Goal: Information Seeking & Learning: Find specific fact

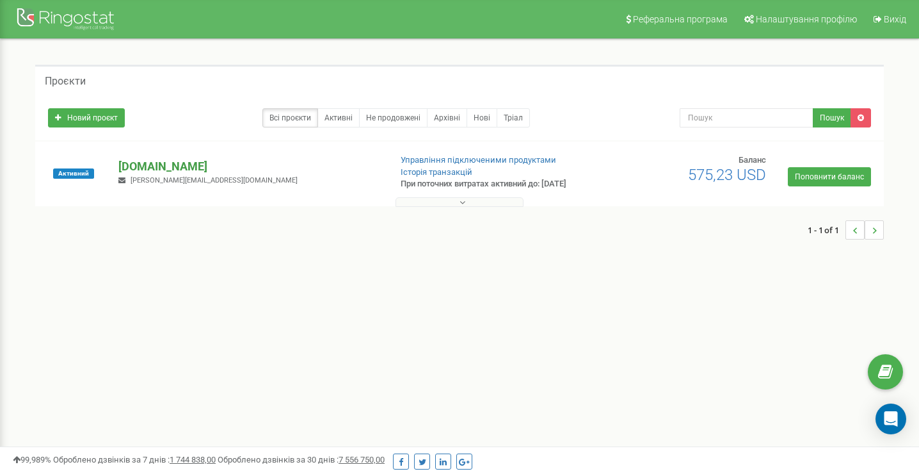
click at [172, 163] on p "[DOMAIN_NAME]" at bounding box center [249, 166] width 262 height 17
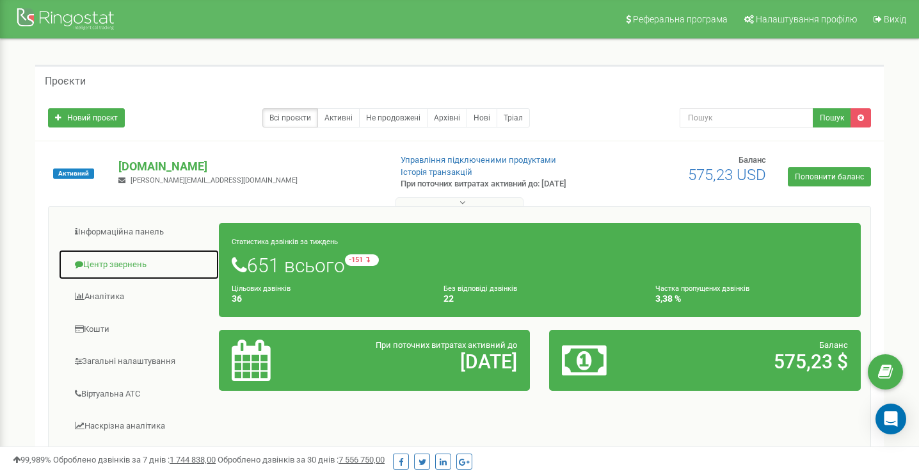
click at [106, 262] on link "Центр звернень" at bounding box center [138, 264] width 161 height 31
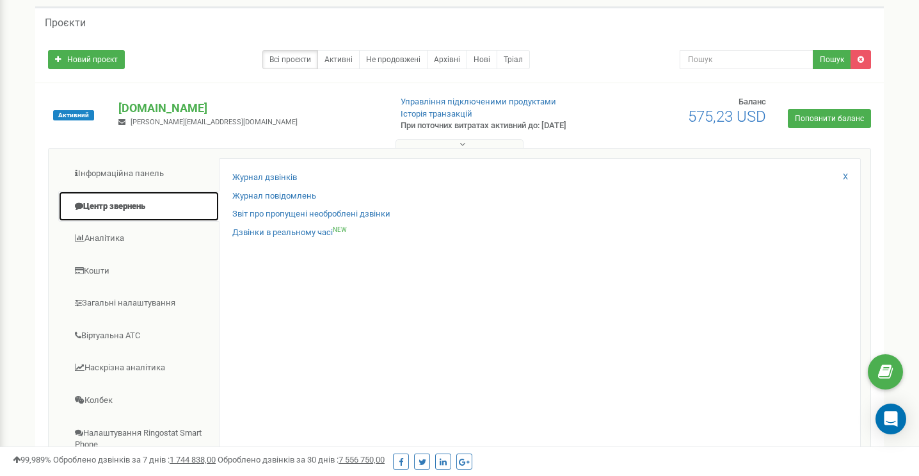
scroll to position [128, 0]
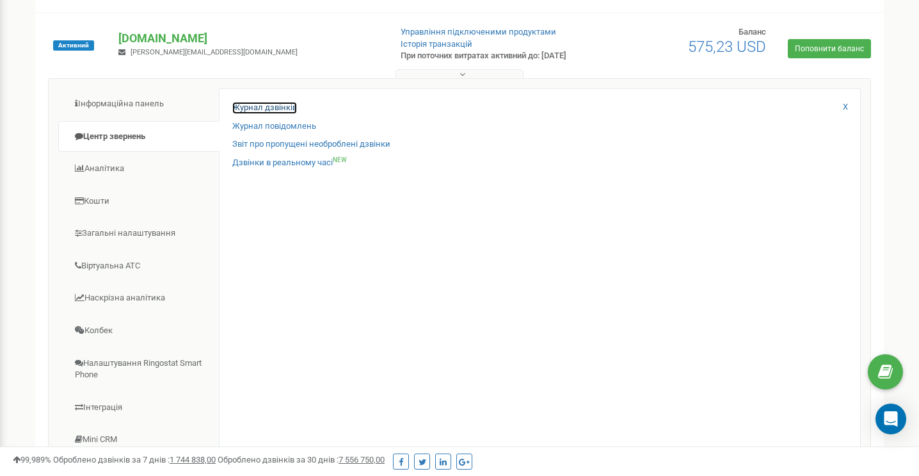
click at [265, 105] on link "Журнал дзвінків" at bounding box center [264, 108] width 65 height 12
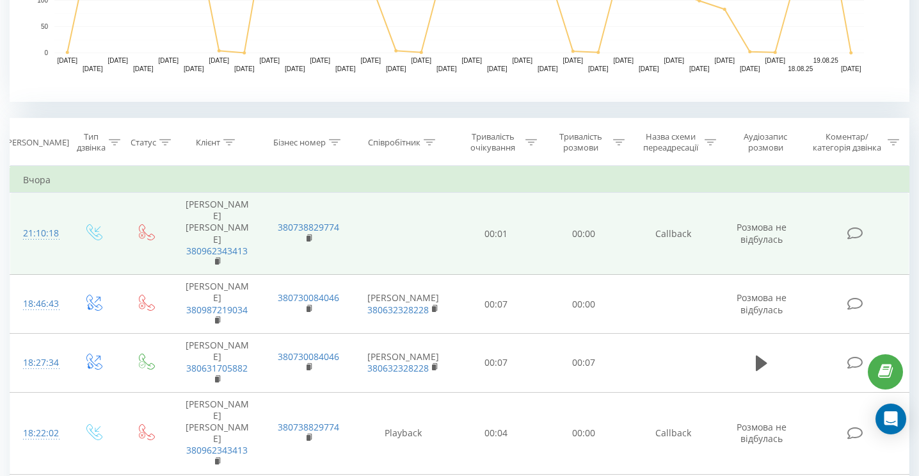
scroll to position [512, 0]
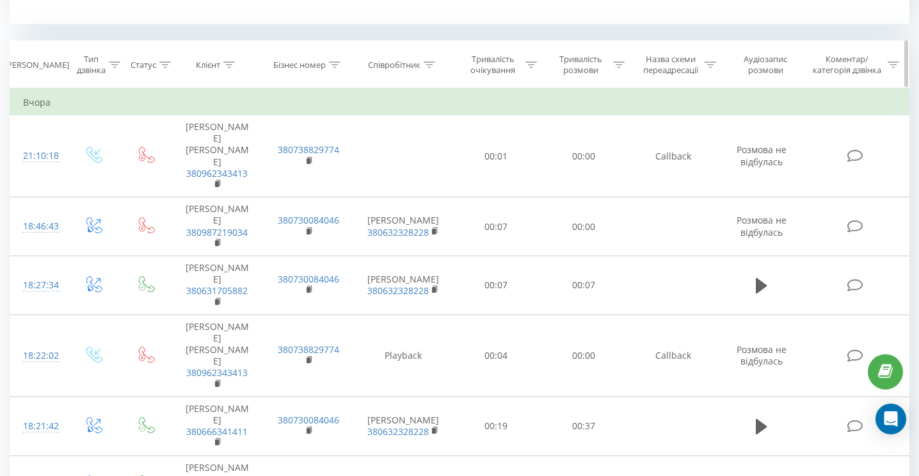
click at [428, 64] on icon at bounding box center [430, 64] width 12 height 6
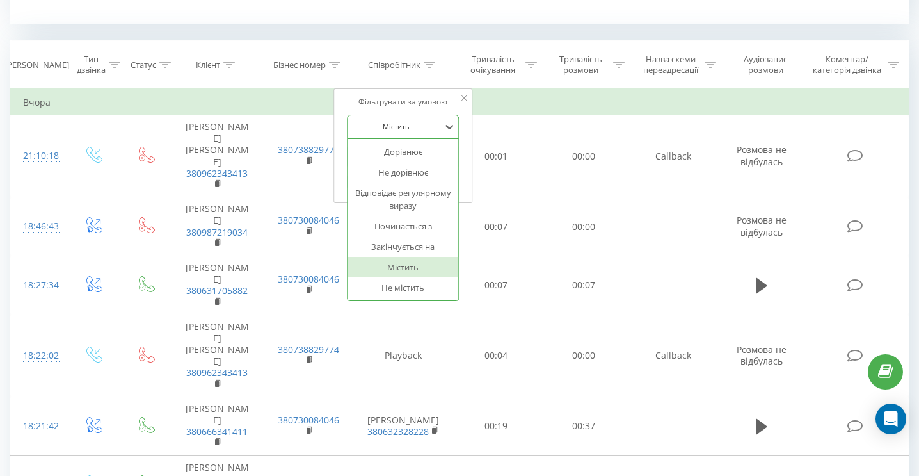
click at [410, 127] on div at bounding box center [396, 126] width 91 height 12
click at [517, 93] on td "Вчора" at bounding box center [459, 103] width 899 height 26
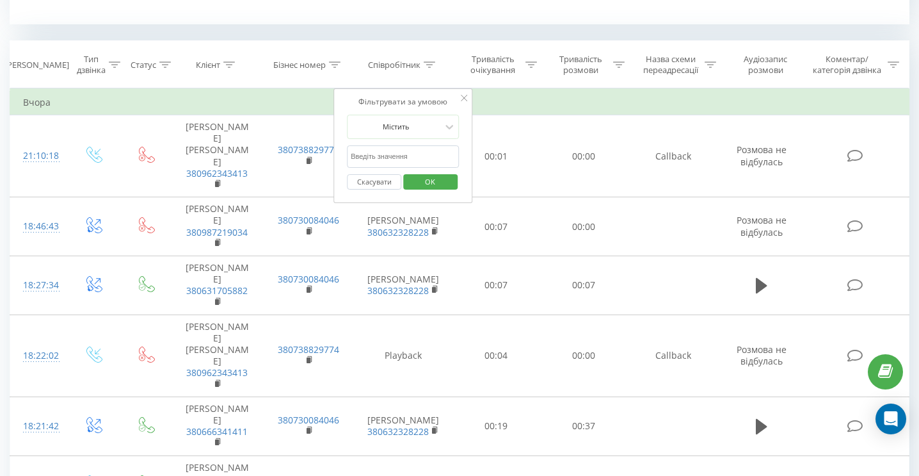
click at [415, 152] on input "text" at bounding box center [403, 156] width 113 height 22
click at [504, 101] on td "Вчора" at bounding box center [459, 103] width 899 height 26
click at [383, 157] on input "text" at bounding box center [403, 156] width 113 height 22
type input "c"
type input "[PERSON_NAME]"
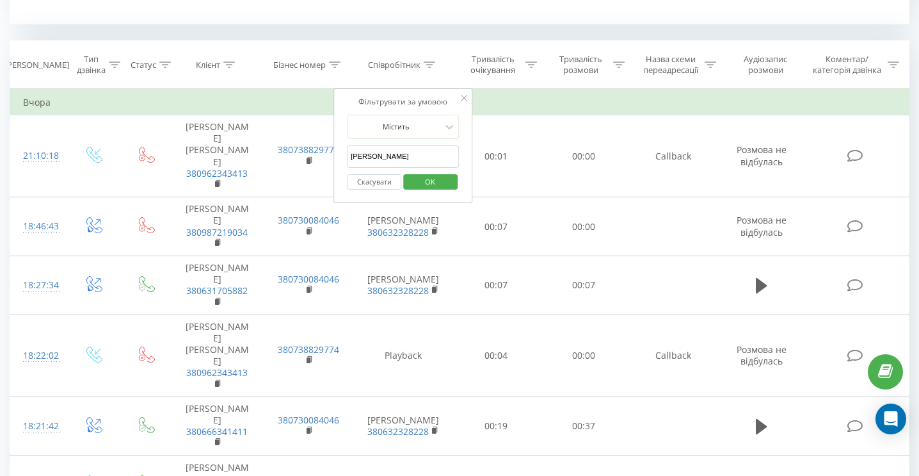
click at [428, 179] on span "OK" at bounding box center [430, 182] width 36 height 20
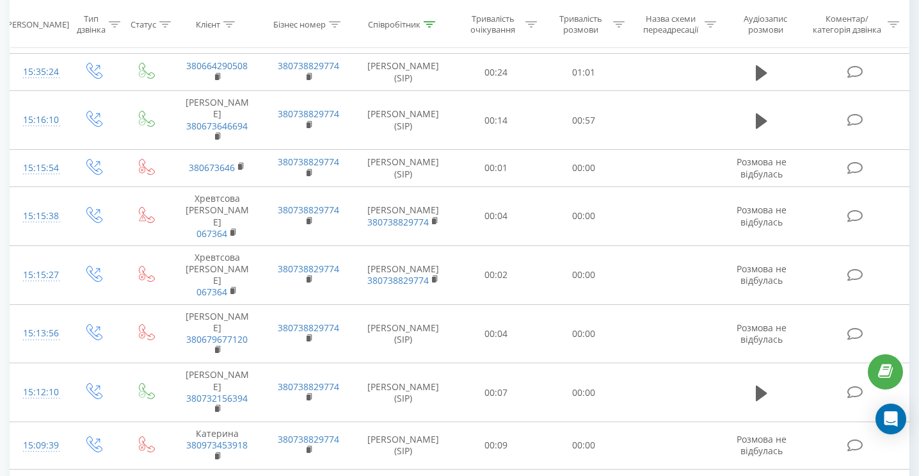
scroll to position [1574, 0]
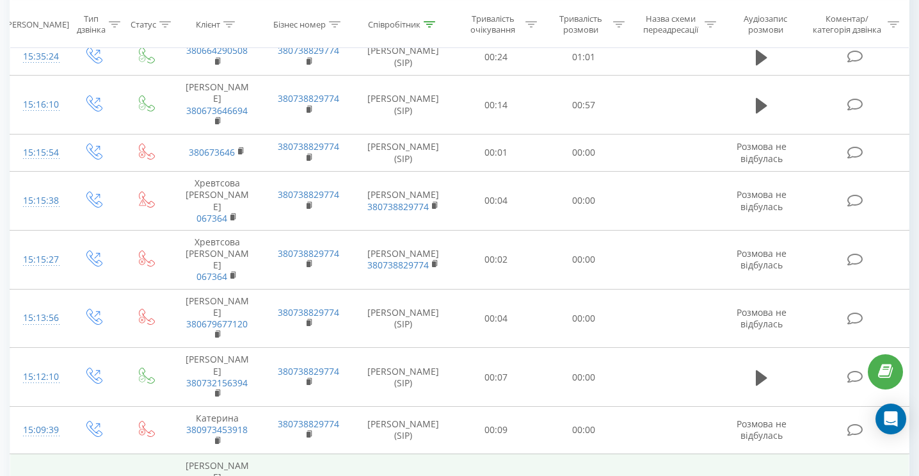
drag, startPoint x: 261, startPoint y: 345, endPoint x: 184, endPoint y: 344, distance: 77.5
copy link "380632857258"
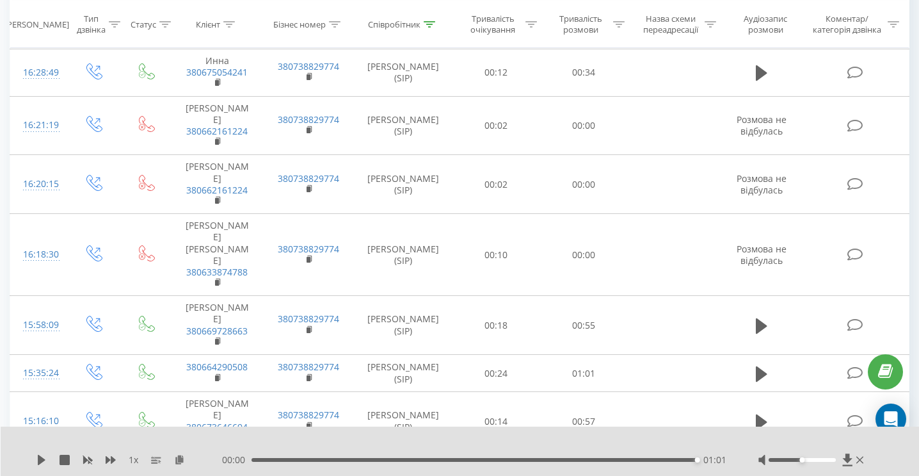
scroll to position [1254, 0]
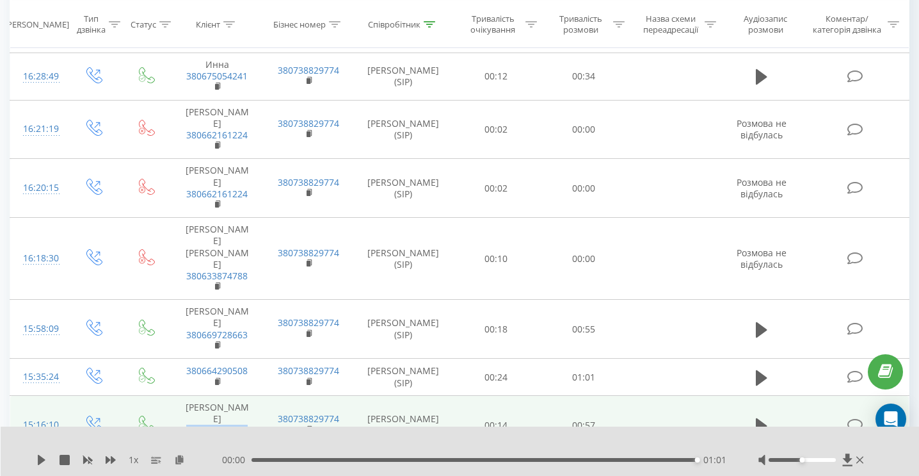
drag, startPoint x: 250, startPoint y: 299, endPoint x: 182, endPoint y: 301, distance: 67.9
click at [182, 396] on tr "15:16:10 [PERSON_NAME] 380673646694 380738829774 [PERSON_NAME] (SIP) 00:14 00:57" at bounding box center [459, 425] width 899 height 59
copy span "380673646694"
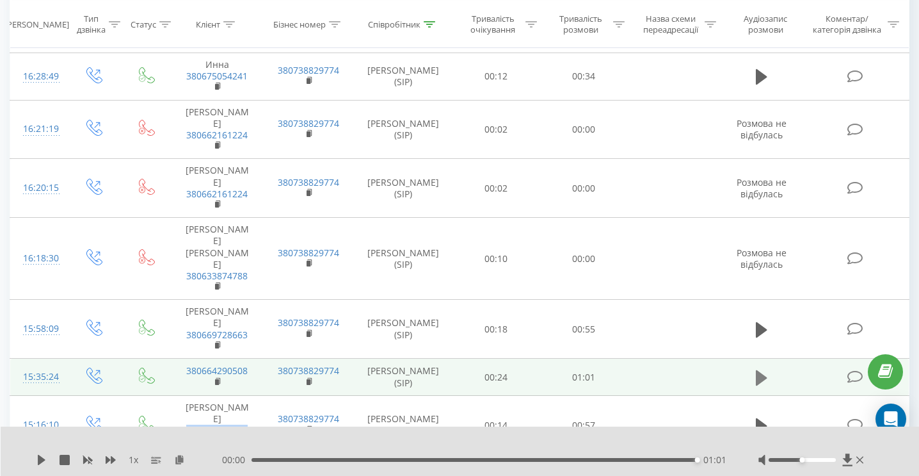
click at [760, 369] on icon at bounding box center [762, 378] width 12 height 18
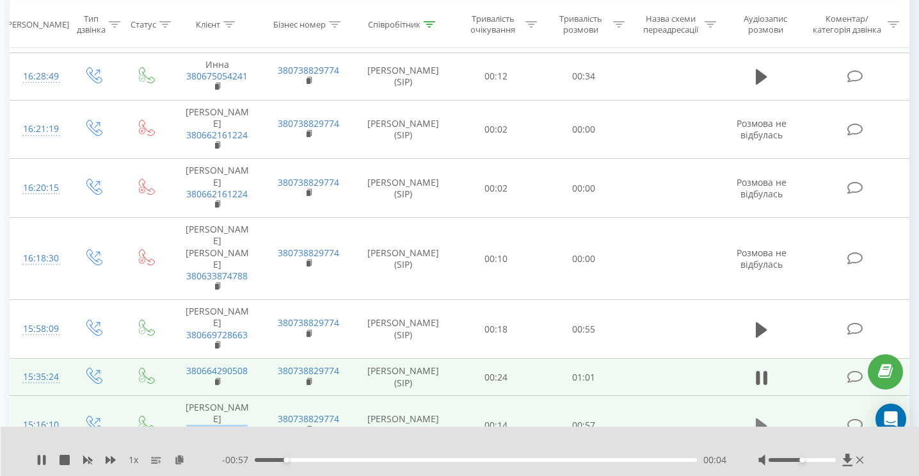
click at [760, 417] on icon at bounding box center [762, 424] width 12 height 15
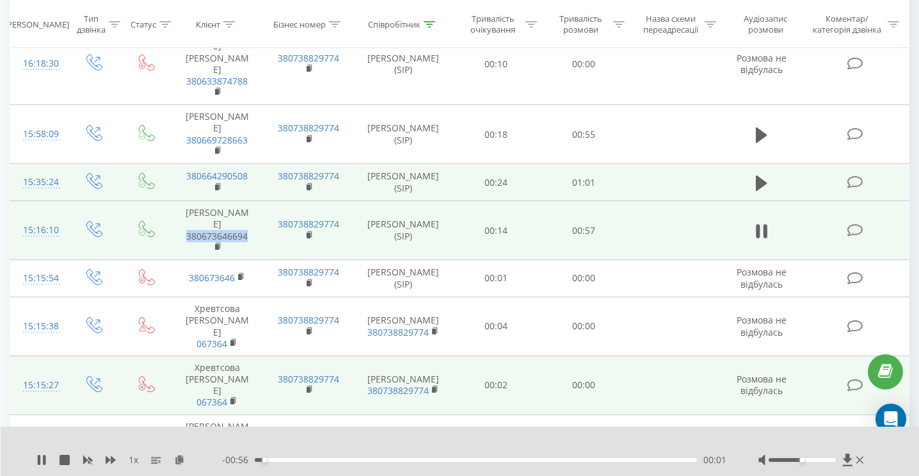
scroll to position [1318, 0]
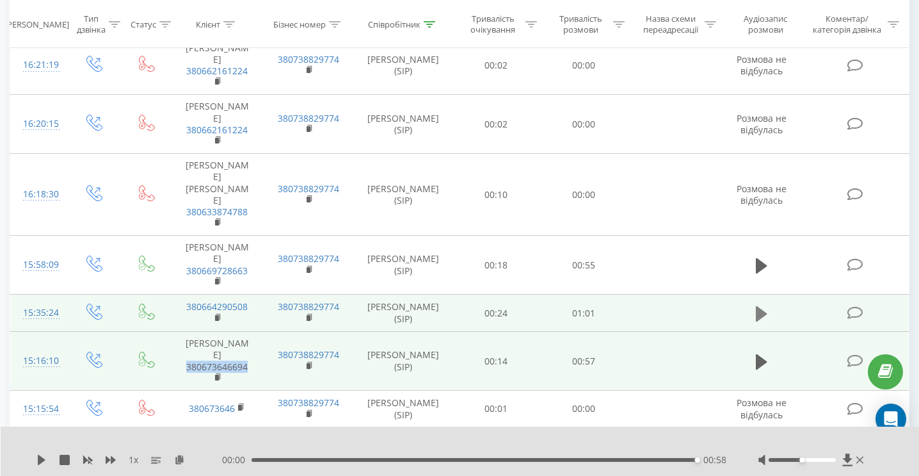
click at [763, 305] on icon at bounding box center [762, 314] width 12 height 18
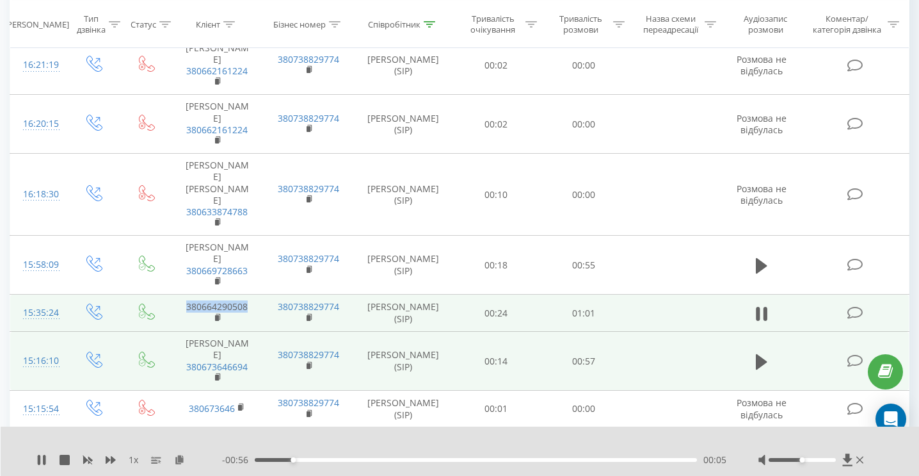
drag, startPoint x: 254, startPoint y: 188, endPoint x: 188, endPoint y: 189, distance: 66.6
click at [188, 294] on td "380664290508" at bounding box center [218, 312] width 92 height 37
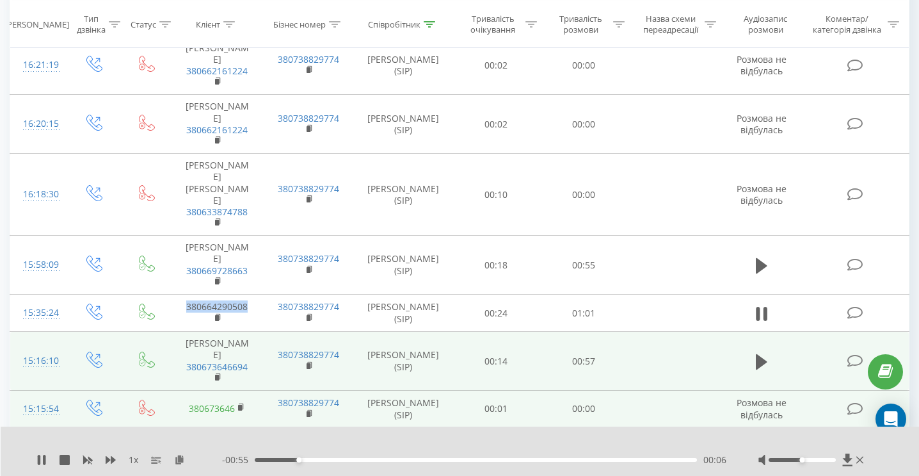
copy link "380664290508"
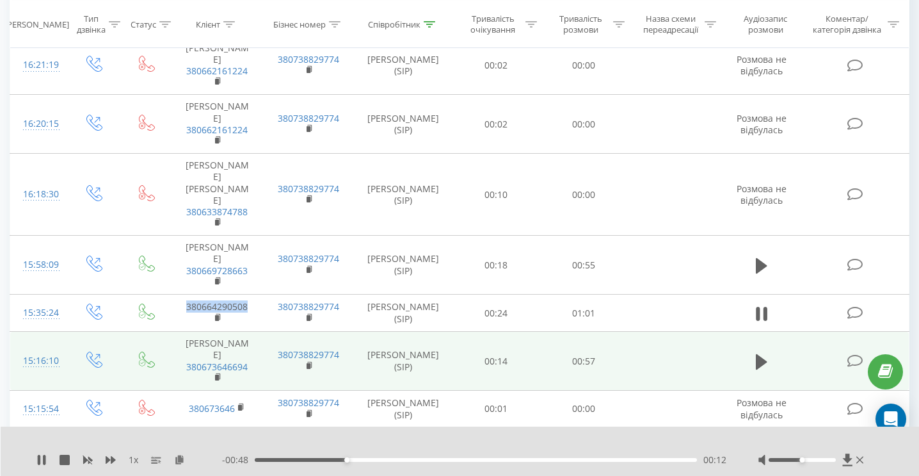
drag, startPoint x: 40, startPoint y: 458, endPoint x: 227, endPoint y: 422, distance: 190.3
click at [40, 458] on icon at bounding box center [41, 459] width 10 height 10
click at [40, 456] on icon at bounding box center [42, 459] width 8 height 10
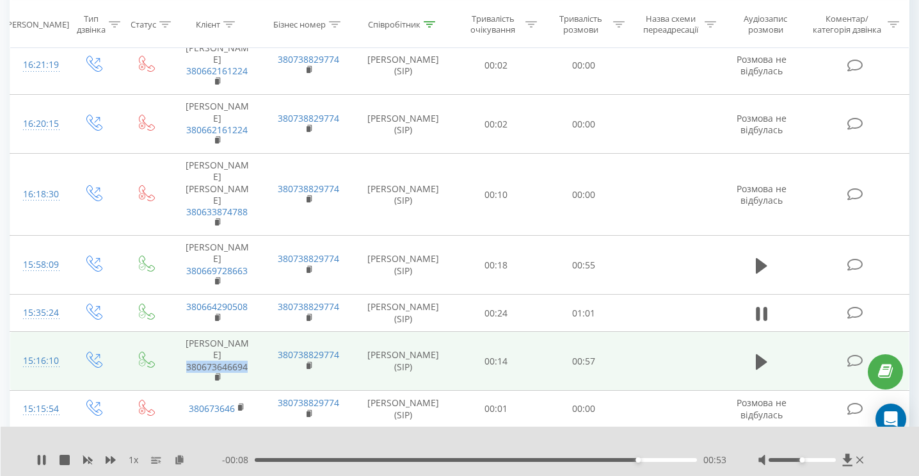
drag, startPoint x: 256, startPoint y: 236, endPoint x: 187, endPoint y: 237, distance: 69.1
click at [187, 332] on td "[PERSON_NAME] 380673646694" at bounding box center [218, 361] width 92 height 59
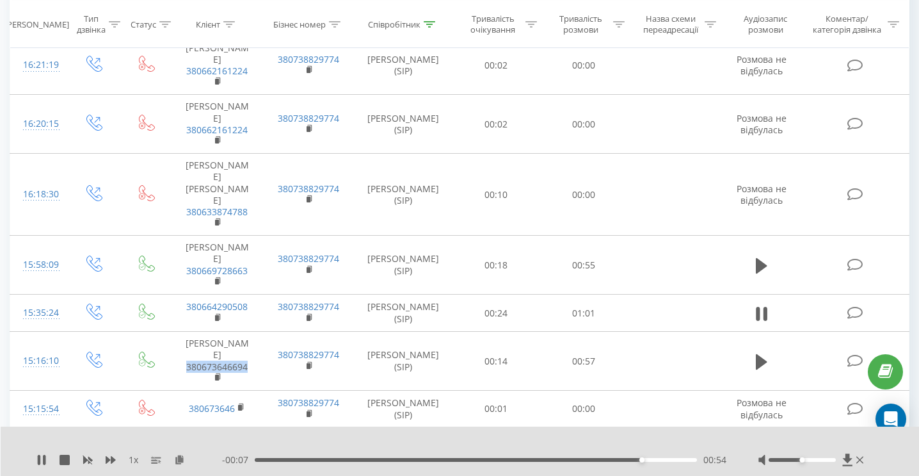
copy link "380673646694"
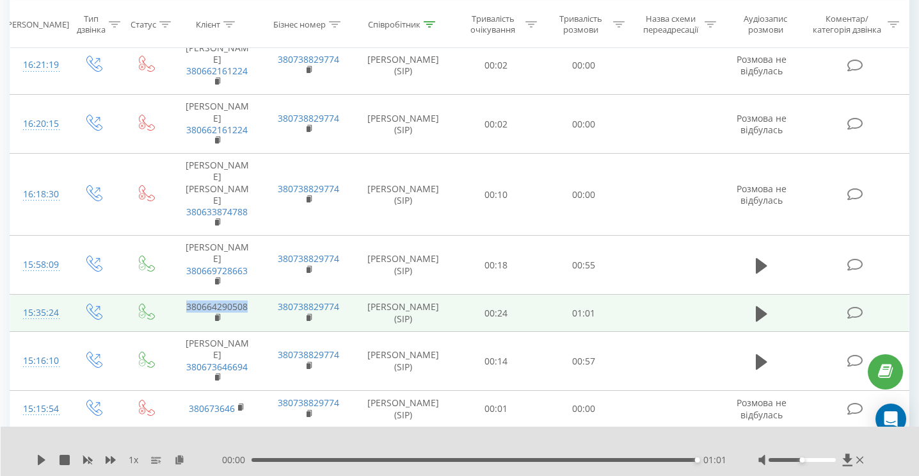
drag, startPoint x: 230, startPoint y: 186, endPoint x: 164, endPoint y: 189, distance: 66.7
click at [164, 294] on tr "15:35:24 380664290508 380738829774 [PERSON_NAME] (SIP) 00:24 01:01" at bounding box center [459, 312] width 899 height 37
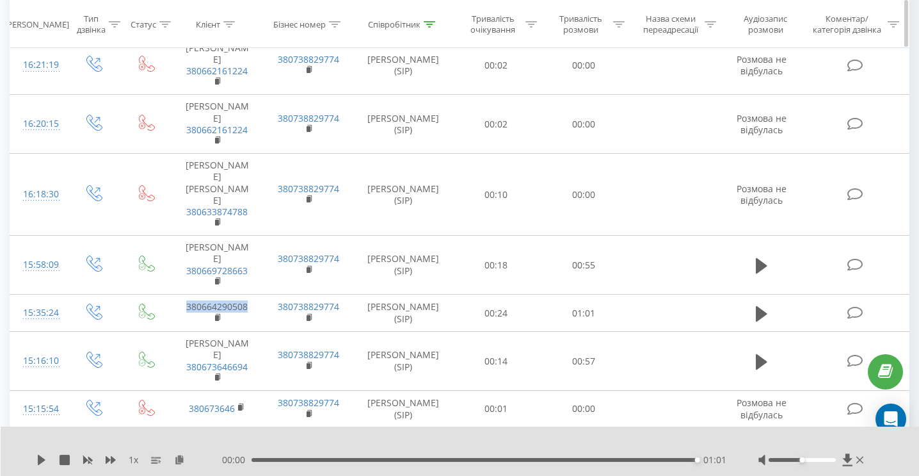
copy link "380664290508"
click at [765, 305] on icon at bounding box center [762, 314] width 12 height 18
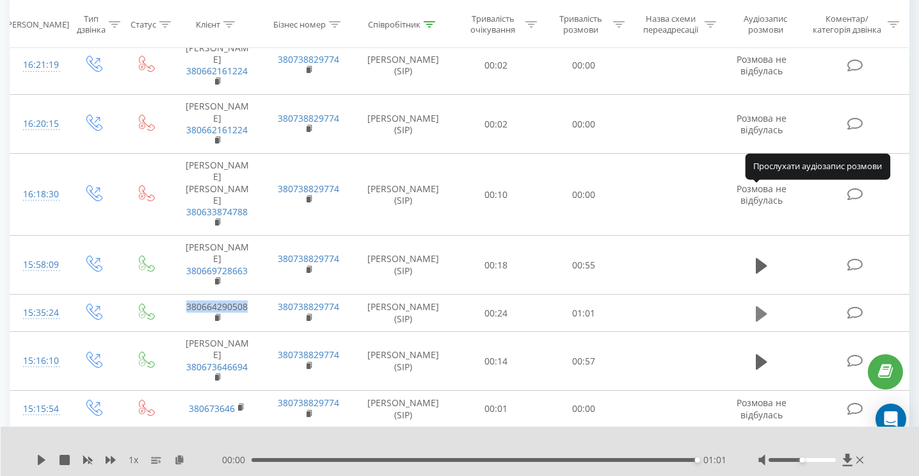
click at [761, 305] on icon at bounding box center [762, 312] width 12 height 15
click at [759, 305] on icon at bounding box center [762, 312] width 12 height 15
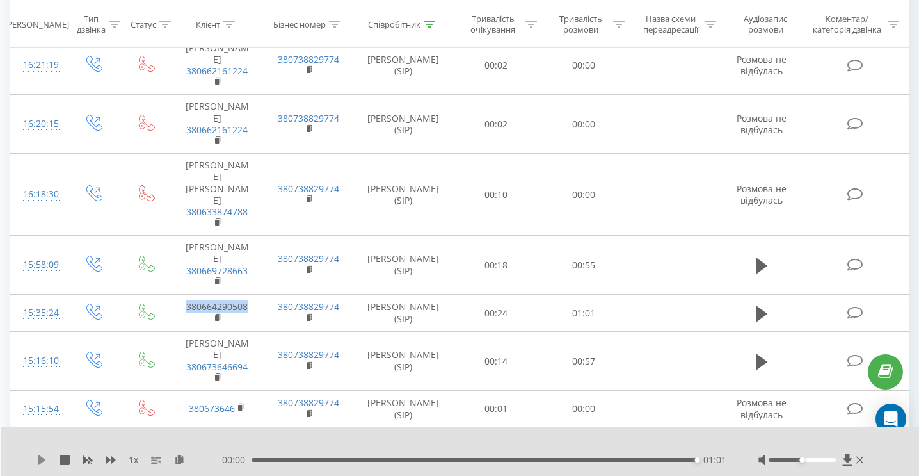
click at [45, 461] on icon at bounding box center [41, 459] width 10 height 10
click at [271, 458] on div "01:01" at bounding box center [474, 460] width 445 height 4
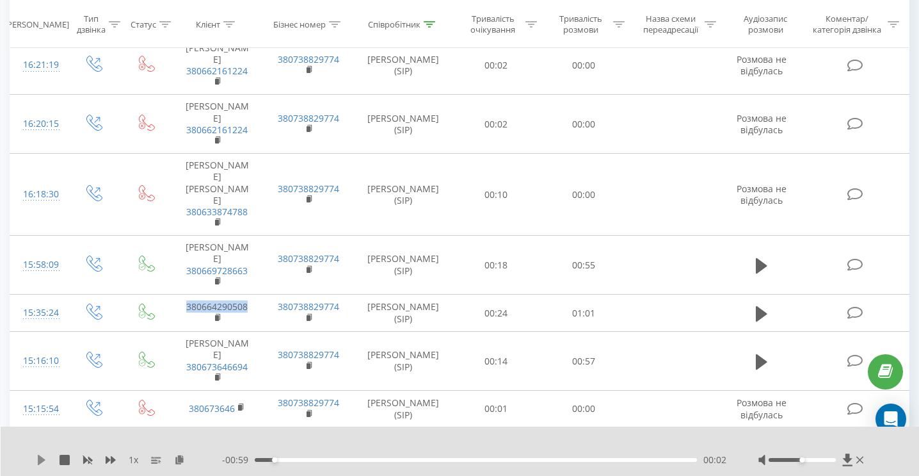
click at [39, 456] on icon at bounding box center [42, 459] width 8 height 10
drag, startPoint x: 280, startPoint y: 460, endPoint x: 237, endPoint y: 461, distance: 42.9
click at [246, 458] on div "- 01:01 00:00 00:00" at bounding box center [474, 459] width 504 height 13
click at [42, 463] on icon at bounding box center [41, 459] width 10 height 10
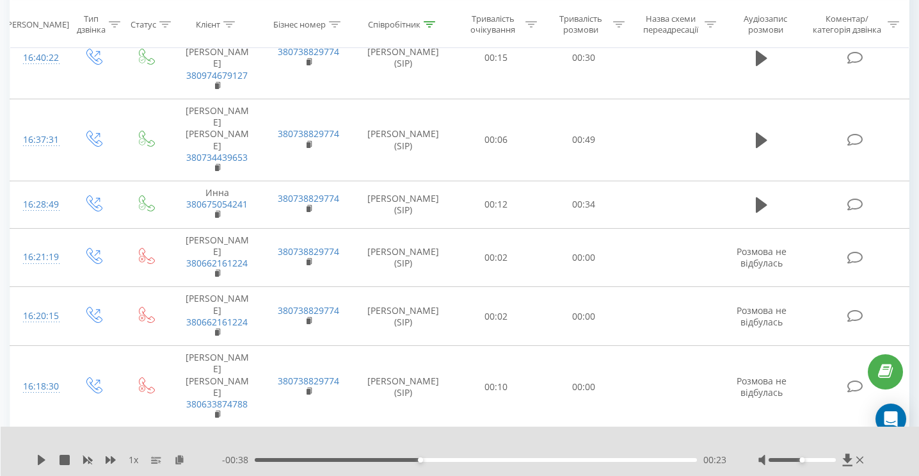
scroll to position [1190, 0]
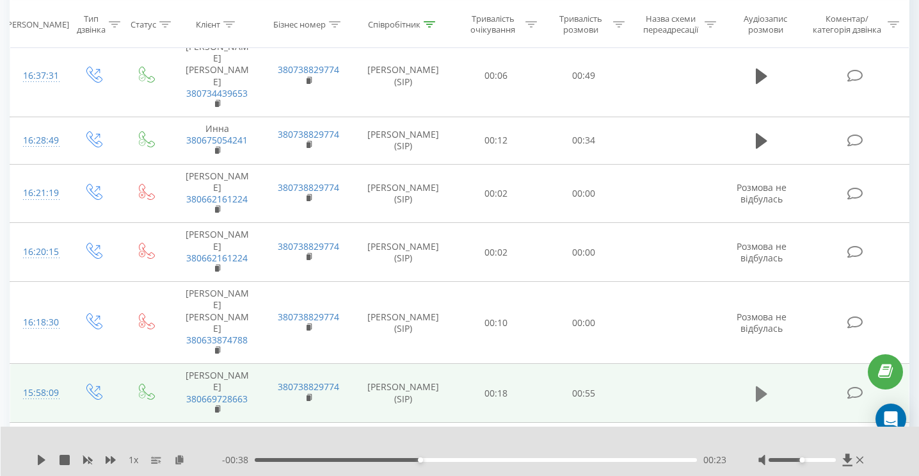
click at [762, 385] on icon at bounding box center [762, 392] width 12 height 15
drag, startPoint x: 253, startPoint y: 277, endPoint x: 183, endPoint y: 280, distance: 70.5
click at [183, 364] on td "[PERSON_NAME] 380669728663" at bounding box center [218, 393] width 92 height 59
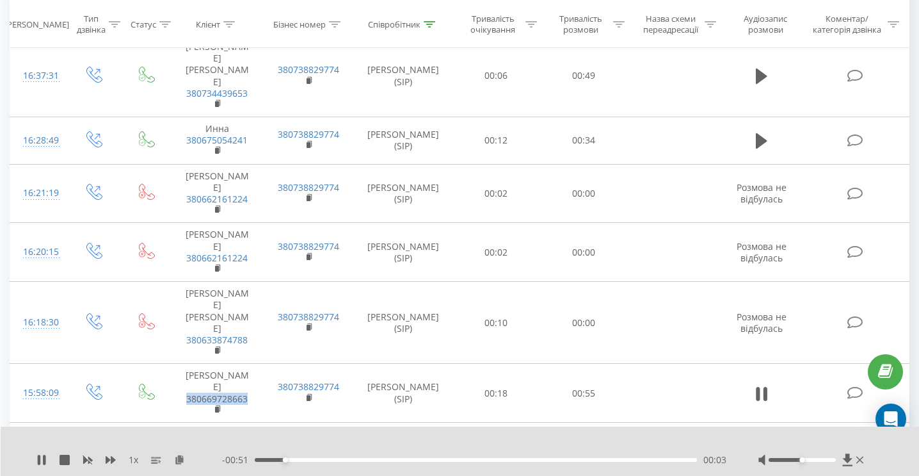
copy link "380669728663"
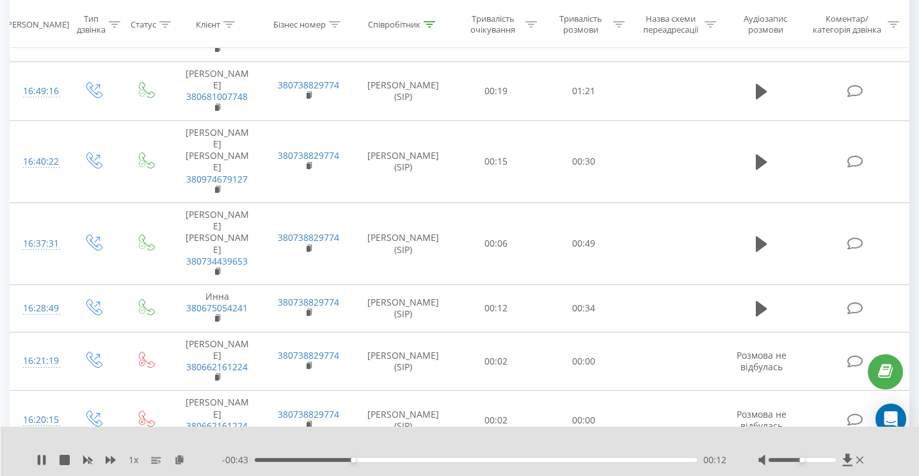
scroll to position [998, 0]
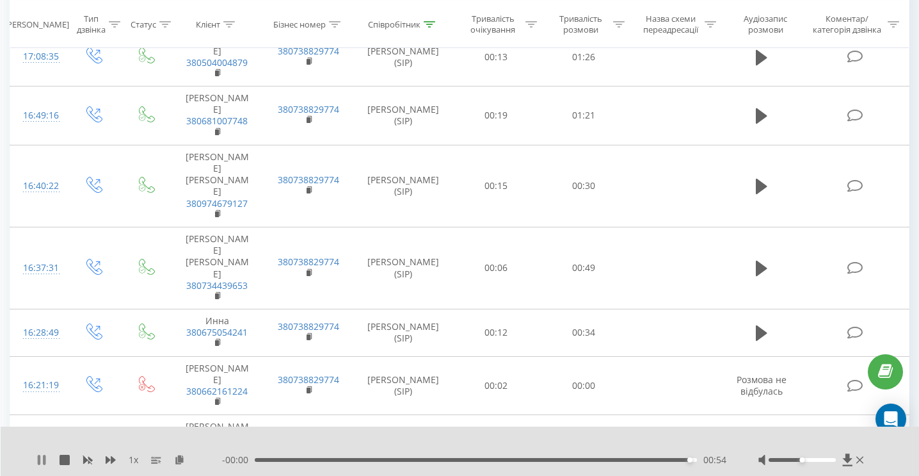
click at [44, 458] on icon at bounding box center [44, 459] width 3 height 10
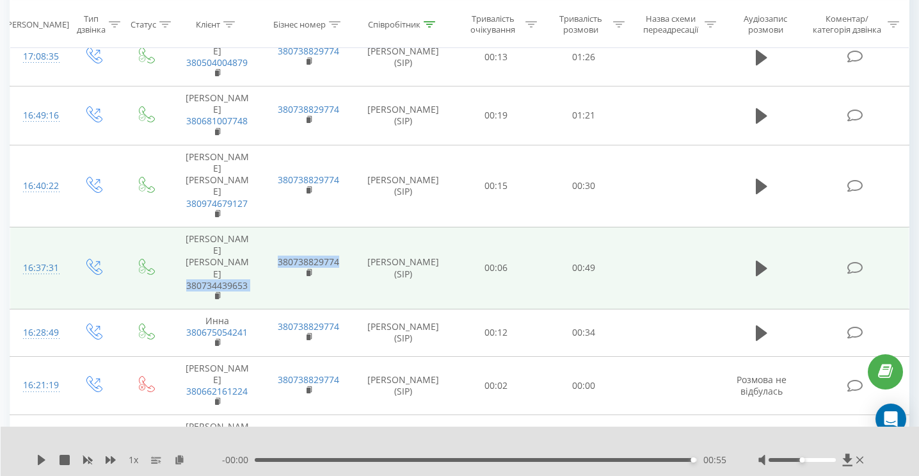
drag, startPoint x: 264, startPoint y: 217, endPoint x: 179, endPoint y: 217, distance: 84.5
click at [179, 227] on tr "16:37:31 [PERSON_NAME] [PERSON_NAME] 380734439653 380738829774 [PERSON_NAME] (S…" at bounding box center [459, 268] width 899 height 82
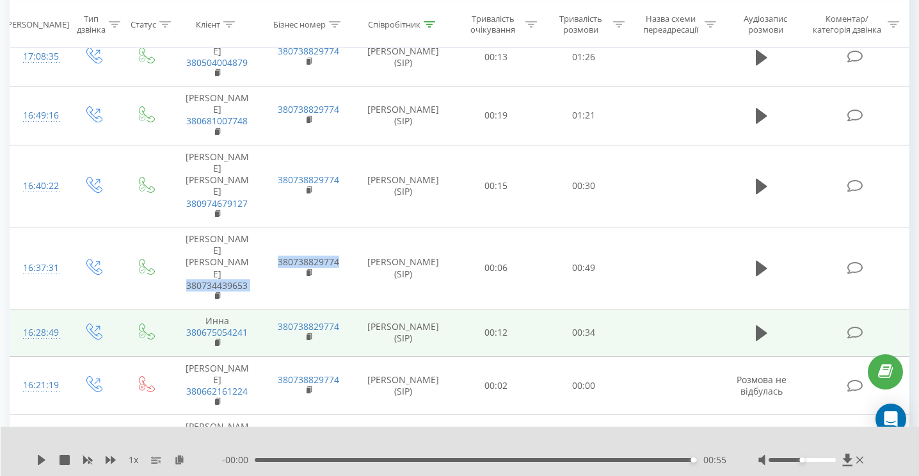
copy tr "380734439653 380738829774"
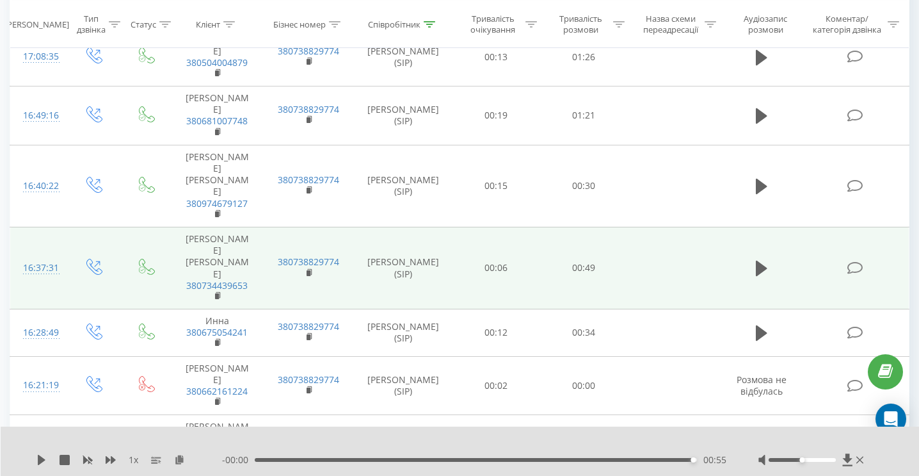
click at [259, 227] on td "[PERSON_NAME] [PERSON_NAME] 380734439653" at bounding box center [218, 268] width 92 height 82
drag, startPoint x: 250, startPoint y: 216, endPoint x: 180, endPoint y: 213, distance: 69.2
click at [180, 227] on td "[PERSON_NAME] [PERSON_NAME] 380734439653" at bounding box center [218, 268] width 92 height 82
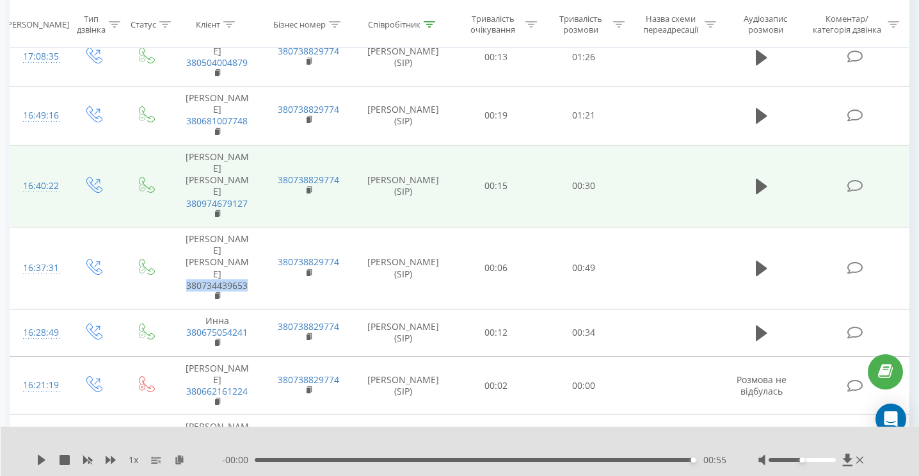
copy link "380734439653"
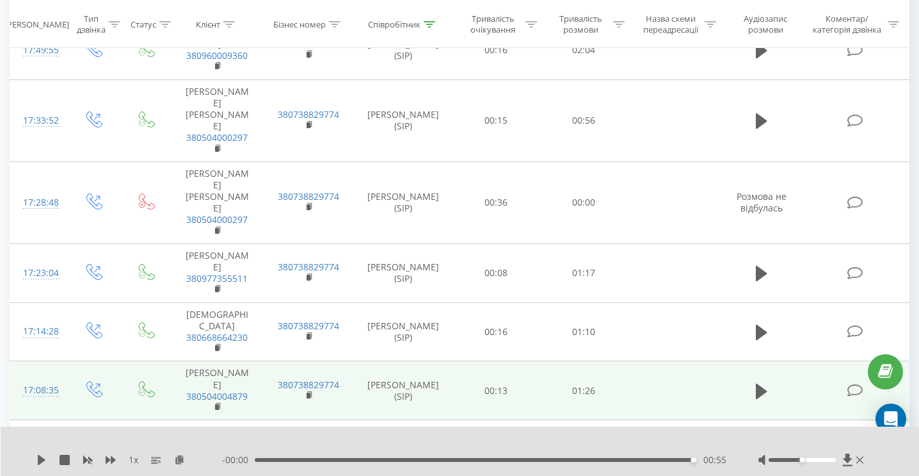
scroll to position [742, 0]
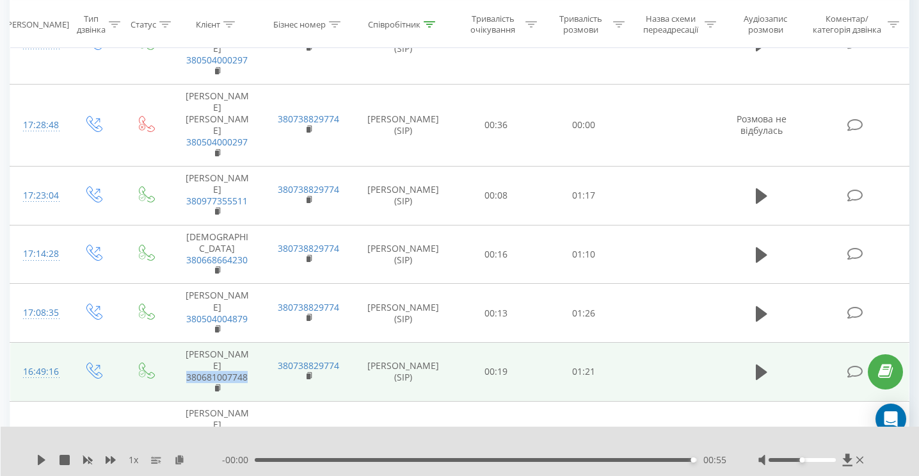
drag, startPoint x: 256, startPoint y: 330, endPoint x: 178, endPoint y: 326, distance: 78.2
click at [178, 342] on td "[PERSON_NAME] 380681007748" at bounding box center [218, 371] width 92 height 59
copy link "380681007748"
click at [761, 364] on icon at bounding box center [762, 371] width 12 height 15
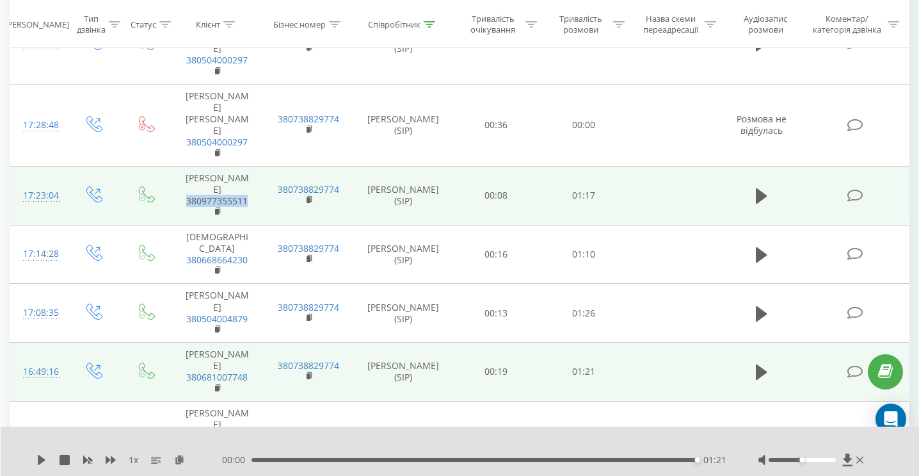
drag, startPoint x: 242, startPoint y: 187, endPoint x: 188, endPoint y: 189, distance: 53.8
click at [188, 189] on td "[PERSON_NAME] 380977355511" at bounding box center [218, 195] width 92 height 59
copy link "380977355511"
click at [760, 189] on icon at bounding box center [762, 195] width 12 height 15
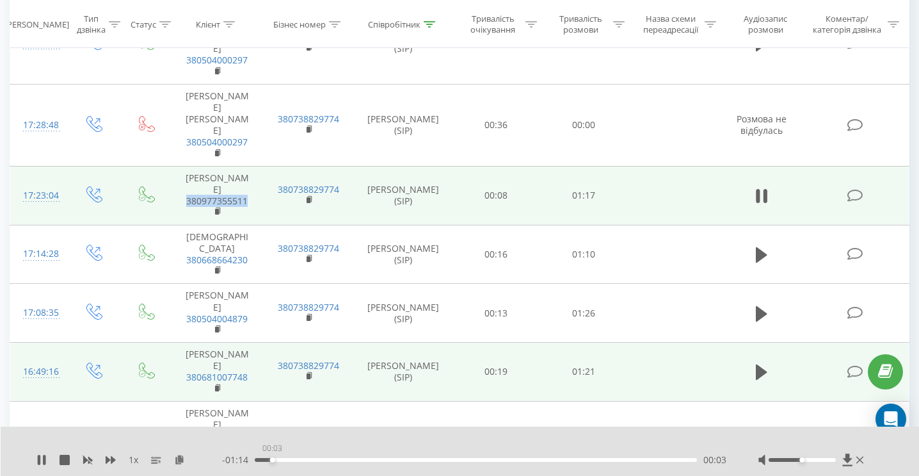
click at [271, 459] on div "00:03" at bounding box center [476, 460] width 442 height 4
drag, startPoint x: 276, startPoint y: 458, endPoint x: 349, endPoint y: 465, distance: 73.4
click at [349, 465] on div "- 01:01 00:16 00:16" at bounding box center [474, 459] width 504 height 13
drag, startPoint x: 365, startPoint y: 455, endPoint x: 468, endPoint y: 453, distance: 103.1
click at [468, 453] on div "- 01:00 00:17 00:17" at bounding box center [474, 459] width 504 height 13
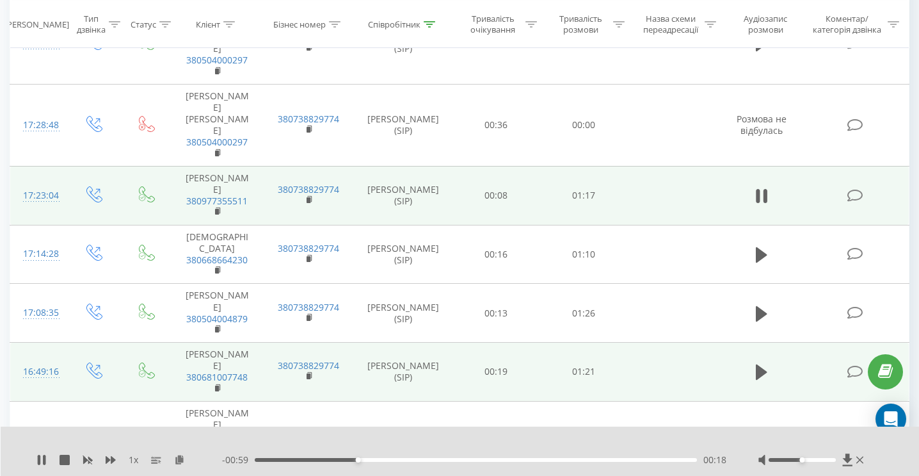
click at [384, 460] on div "- 00:59 00:18 00:18" at bounding box center [474, 459] width 504 height 13
click at [404, 464] on div "- 00:59 00:18 00:18" at bounding box center [474, 459] width 504 height 13
click at [409, 461] on div "- 00:59 00:19 00:19" at bounding box center [474, 459] width 504 height 13
click at [413, 458] on div "00:19" at bounding box center [476, 460] width 442 height 4
click at [389, 458] on div "00:30" at bounding box center [476, 460] width 442 height 4
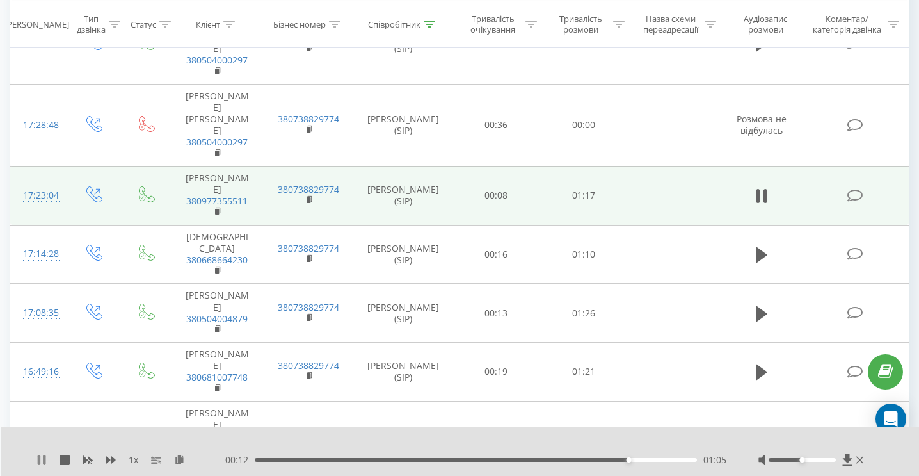
click at [41, 460] on icon at bounding box center [41, 459] width 10 height 10
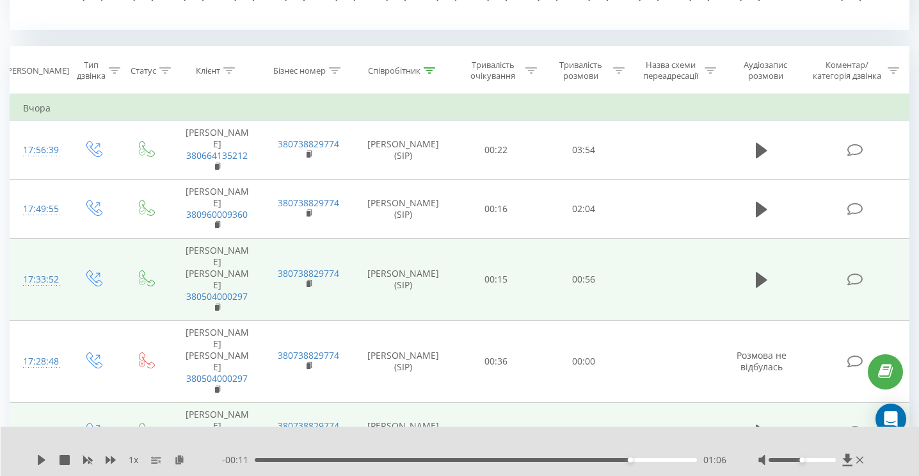
scroll to position [486, 0]
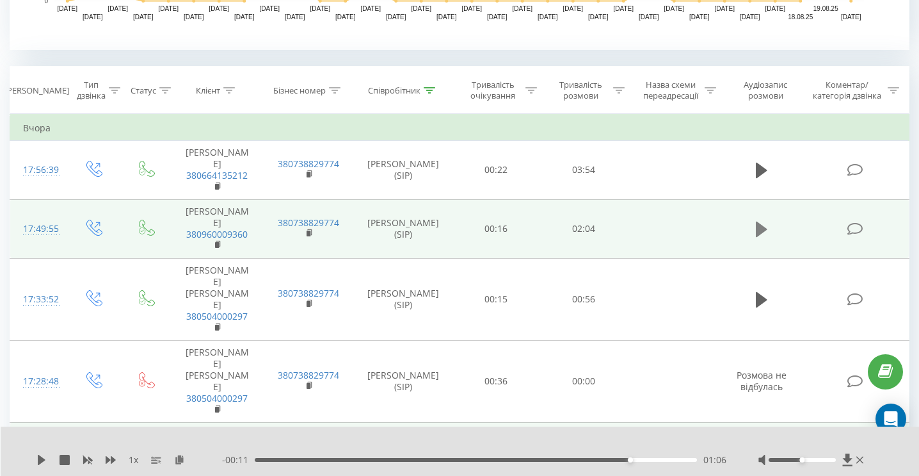
click at [756, 238] on icon at bounding box center [762, 229] width 12 height 18
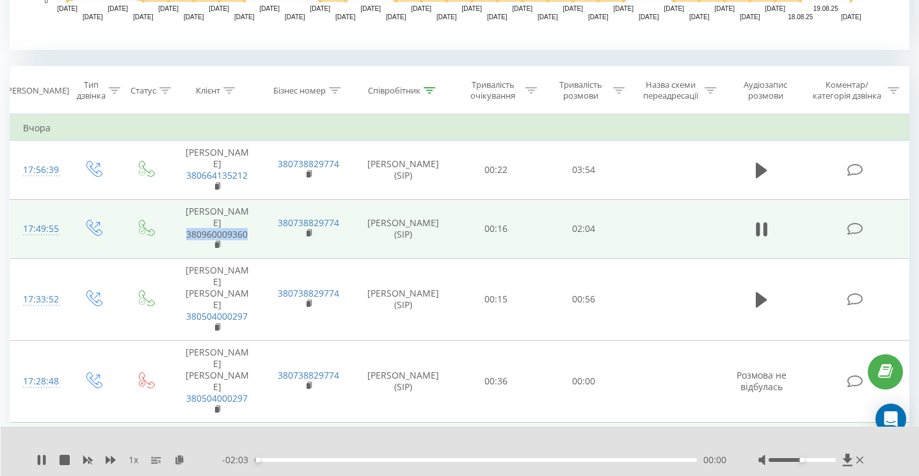
drag, startPoint x: 255, startPoint y: 253, endPoint x: 182, endPoint y: 258, distance: 73.8
click at [182, 258] on td "[PERSON_NAME] 380960009360" at bounding box center [218, 228] width 92 height 59
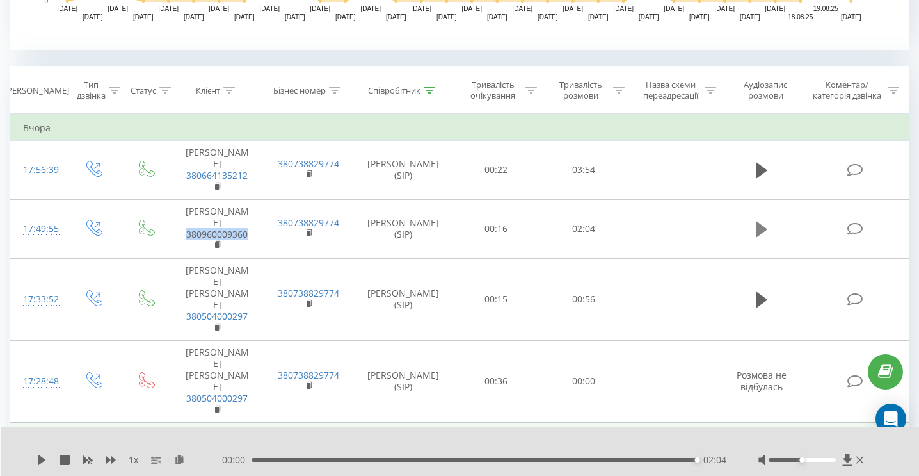
click at [762, 238] on icon at bounding box center [762, 229] width 12 height 18
click at [40, 455] on icon at bounding box center [41, 459] width 10 height 10
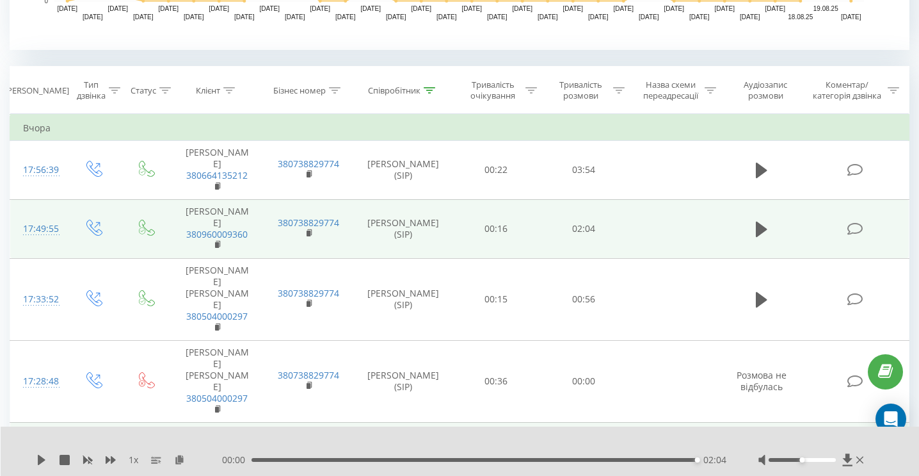
click at [249, 236] on td "[PERSON_NAME] 380960009360" at bounding box center [218, 228] width 92 height 59
drag, startPoint x: 234, startPoint y: 255, endPoint x: 186, endPoint y: 260, distance: 48.8
click at [186, 258] on td "[PERSON_NAME] 380960009360" at bounding box center [218, 228] width 92 height 59
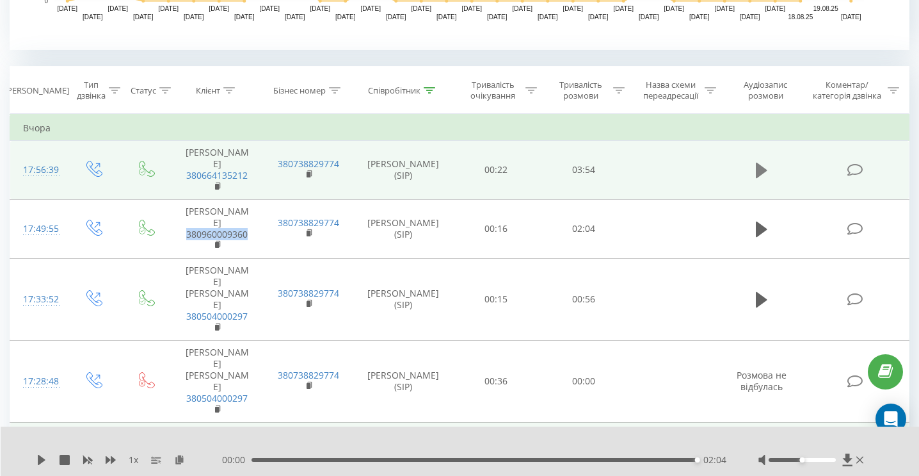
click at [756, 175] on icon at bounding box center [762, 170] width 12 height 15
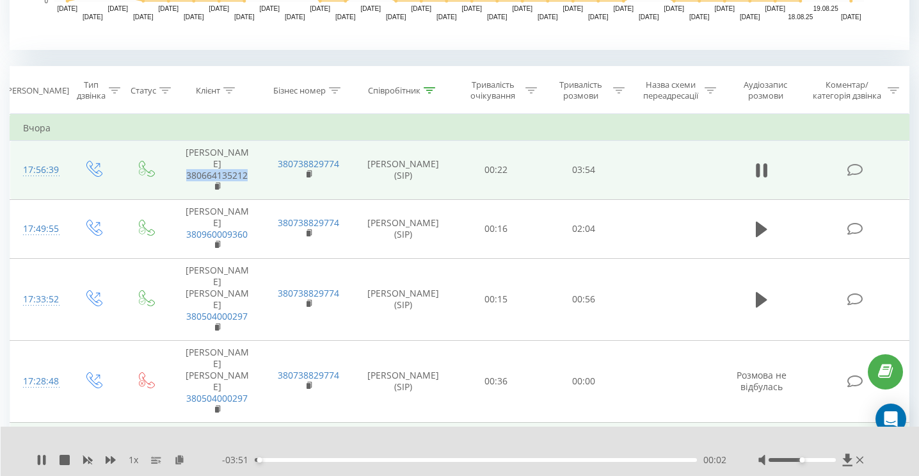
drag, startPoint x: 250, startPoint y: 184, endPoint x: 181, endPoint y: 184, distance: 69.1
click at [181, 184] on td "[PERSON_NAME] 380664135212" at bounding box center [218, 170] width 92 height 59
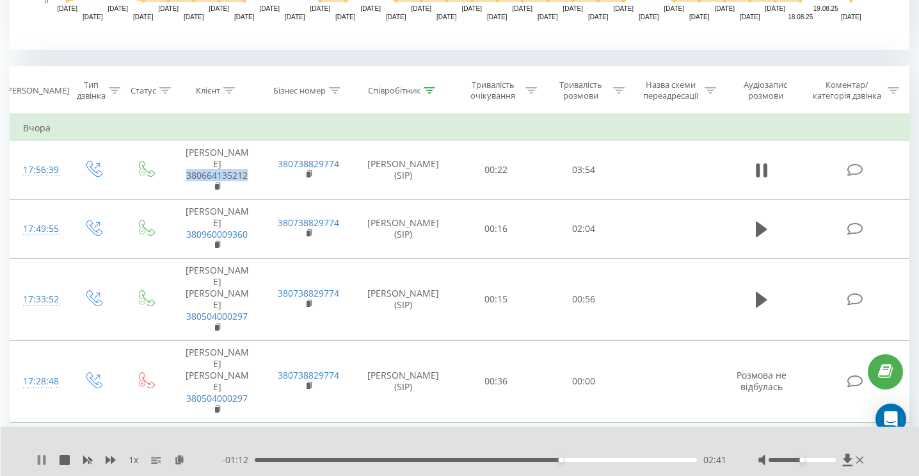
click at [43, 459] on icon at bounding box center [44, 459] width 3 height 10
click at [44, 460] on icon at bounding box center [42, 459] width 8 height 10
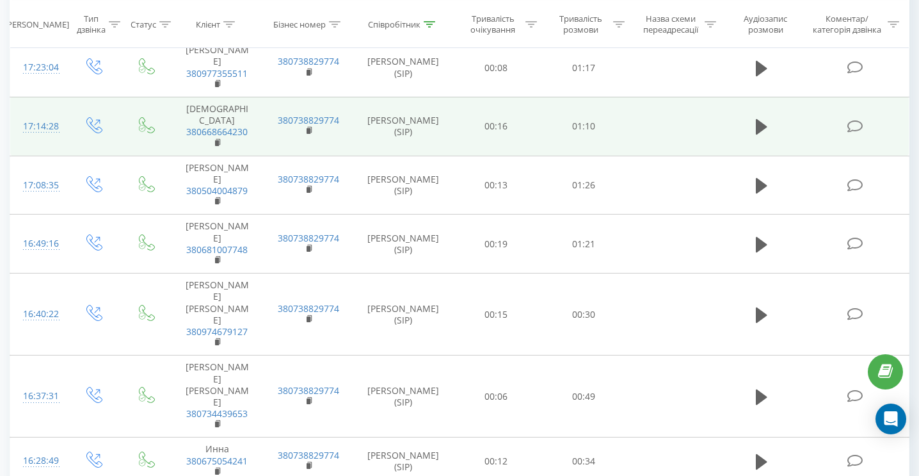
scroll to position [870, 0]
